Goal: Task Accomplishment & Management: Use online tool/utility

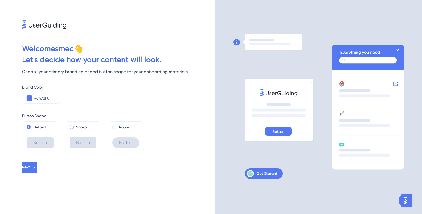
click at [71, 127] on span at bounding box center [72, 127] width 4 height 4
click at [75, 126] on input "radio" at bounding box center [75, 126] width 0 height 0
click at [113, 127] on span at bounding box center [114, 127] width 4 height 4
click at [118, 126] on input "radio" at bounding box center [118, 126] width 0 height 0
click at [29, 127] on span at bounding box center [29, 127] width 4 height 4
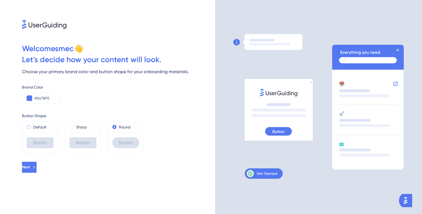
click at [32, 126] on input "radio" at bounding box center [32, 126] width 0 height 0
click at [115, 127] on span at bounding box center [114, 127] width 4 height 4
click at [118, 126] on input "radio" at bounding box center [118, 126] width 0 height 0
click at [30, 168] on span "Next" at bounding box center [26, 167] width 8 height 7
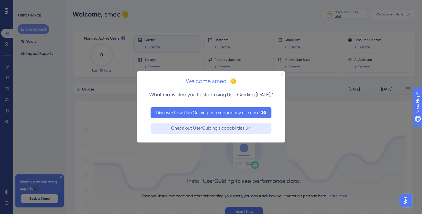
click at [195, 113] on button "Discover how UserGuiding can support my use case 👀" at bounding box center [211, 112] width 121 height 11
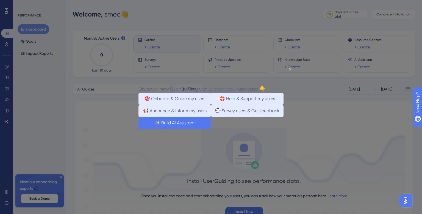
click at [211, 129] on button "✨ Build AI Assistant" at bounding box center [174, 123] width 73 height 12
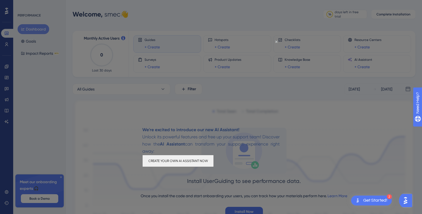
click at [214, 164] on button "CREATE YOUR OWN AI ASSISTANT NOW" at bounding box center [177, 161] width 71 height 12
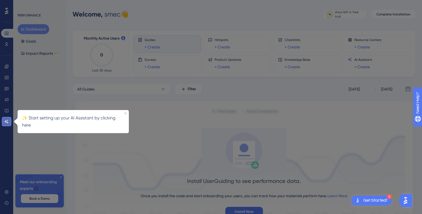
click at [5, 121] on icon at bounding box center [6, 121] width 4 height 4
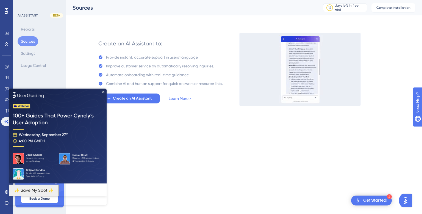
click at [59, 195] on button "✨ Save My Spot!✨" at bounding box center [34, 190] width 50 height 12
click at [103, 92] on icon "Close Preview" at bounding box center [103, 91] width 2 height 2
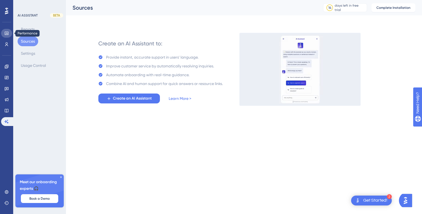
click at [5, 34] on icon at bounding box center [7, 33] width 4 height 3
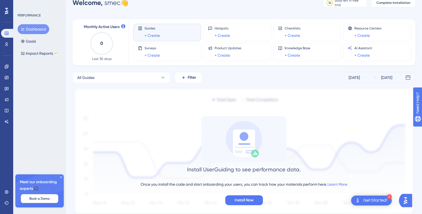
scroll to position [32, 0]
